Goal: Information Seeking & Learning: Check status

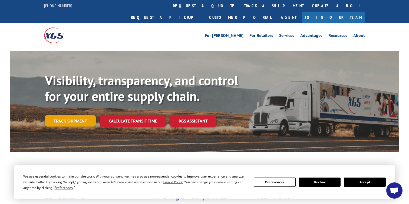
click at [66, 115] on link "Track shipment" at bounding box center [70, 120] width 51 height 11
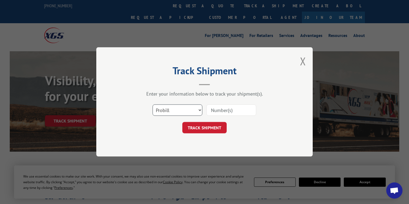
click at [190, 113] on select "Select category... Probill BOL PO" at bounding box center [178, 110] width 50 height 11
click at [216, 111] on input at bounding box center [231, 110] width 50 height 11
paste input "2555986"
type input "2555986"
click at [210, 124] on button "TRACK SHIPMENT" at bounding box center [204, 128] width 44 height 11
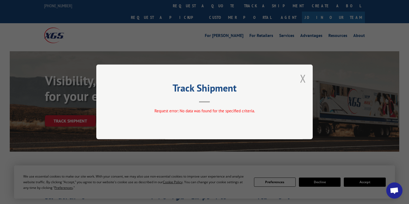
click at [303, 81] on button "Close modal" at bounding box center [303, 78] width 6 height 14
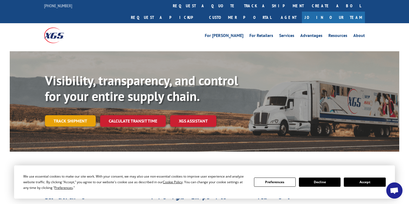
click at [63, 115] on link "Track shipment" at bounding box center [70, 120] width 51 height 11
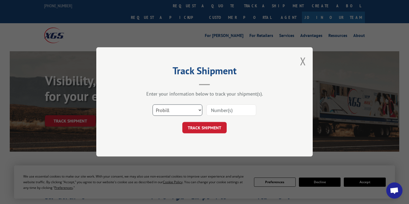
click at [167, 114] on select "Select category... Probill BOL PO" at bounding box center [178, 110] width 50 height 11
select select "bol"
click at [153, 105] on select "Select category... Probill BOL PO" at bounding box center [178, 110] width 50 height 11
click at [221, 109] on input at bounding box center [231, 110] width 50 height 11
paste input "2555986"
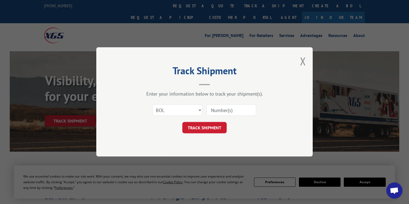
type input "2555986"
click at [217, 126] on button "TRACK SHIPMENT" at bounding box center [204, 128] width 44 height 11
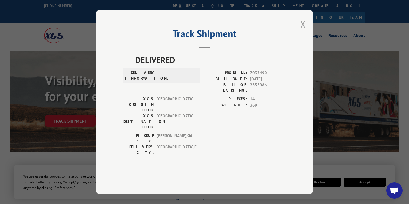
click at [301, 31] on button "Close modal" at bounding box center [303, 24] width 6 height 14
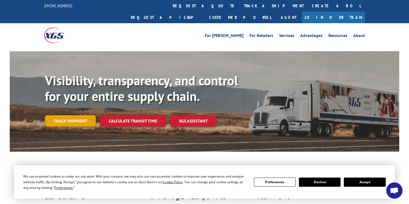
click at [69, 115] on link "Track shipment" at bounding box center [70, 120] width 51 height 11
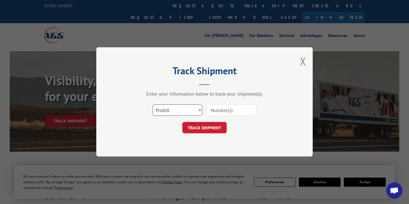
click at [200, 114] on select "Select category... Probill BOL PO" at bounding box center [178, 110] width 50 height 11
select select "po"
click at [153, 105] on select "Select category... Probill BOL PO" at bounding box center [178, 110] width 50 height 11
click at [221, 109] on input at bounding box center [231, 110] width 50 height 11
paste input "2555986"
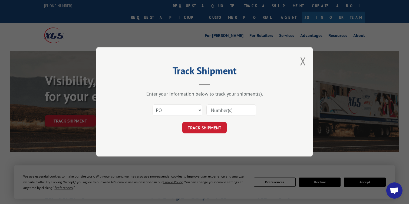
type input "2555986"
click at [215, 126] on button "TRACK SHIPMENT" at bounding box center [204, 128] width 44 height 11
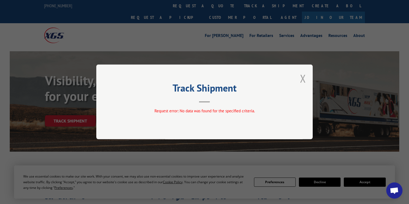
click at [302, 81] on button "Close modal" at bounding box center [303, 78] width 6 height 14
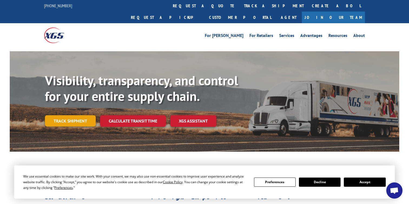
click at [64, 115] on link "Track shipment" at bounding box center [70, 120] width 51 height 11
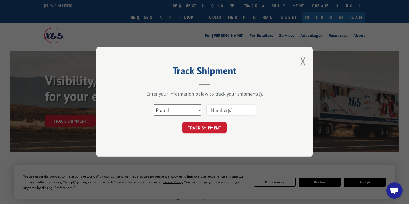
click at [171, 111] on select "Select category... Probill BOL PO" at bounding box center [178, 110] width 50 height 11
select select "bol"
click at [153, 105] on select "Select category... Probill BOL PO" at bounding box center [178, 110] width 50 height 11
click at [221, 106] on input at bounding box center [231, 110] width 50 height 11
paste input "2555986"
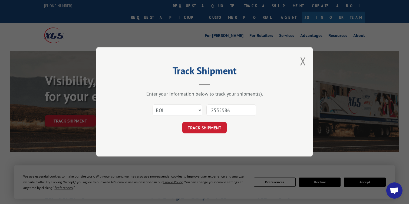
type input "2555986"
click at [212, 120] on form "Select category... Probill BOL PO 2555986 TRACK SHIPMENT" at bounding box center [204, 118] width 162 height 32
click at [207, 126] on button "TRACK SHIPMENT" at bounding box center [204, 128] width 44 height 11
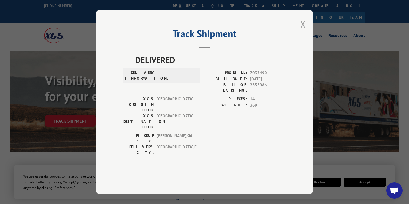
click at [302, 31] on button "Close modal" at bounding box center [303, 24] width 6 height 14
